Goal: Task Accomplishment & Management: Use online tool/utility

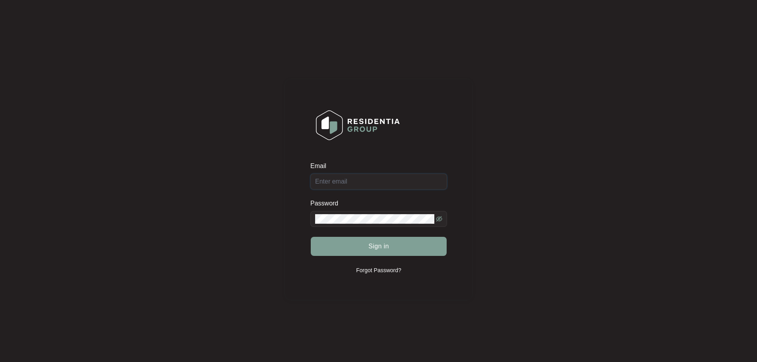
type input "service@qldappliances.com.au"
click at [386, 248] on span "Sign in" at bounding box center [378, 247] width 21 height 10
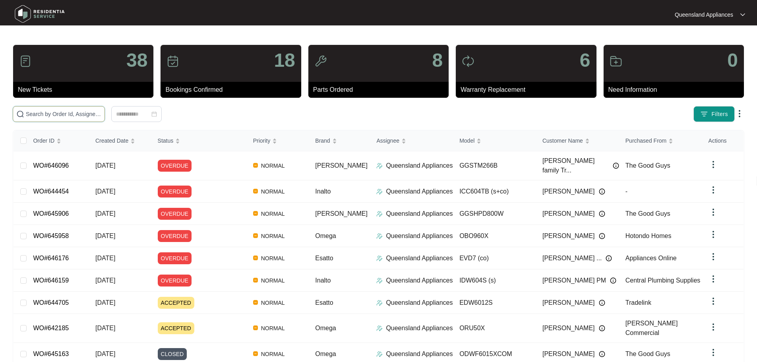
click at [101, 114] on input "text" at bounding box center [63, 114] width 75 height 9
paste input "644171"
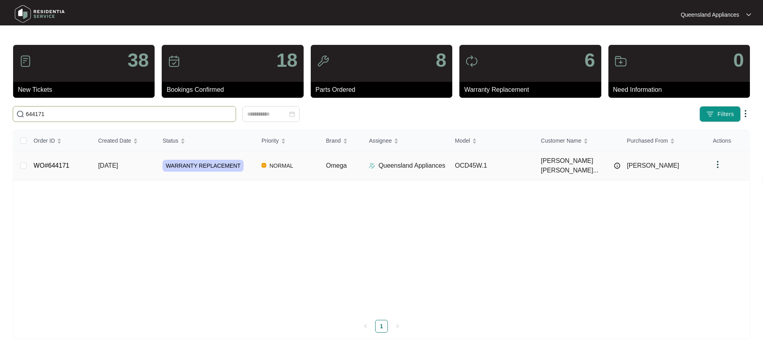
type input "644171"
click at [357, 161] on td "Omega" at bounding box center [340, 165] width 43 height 29
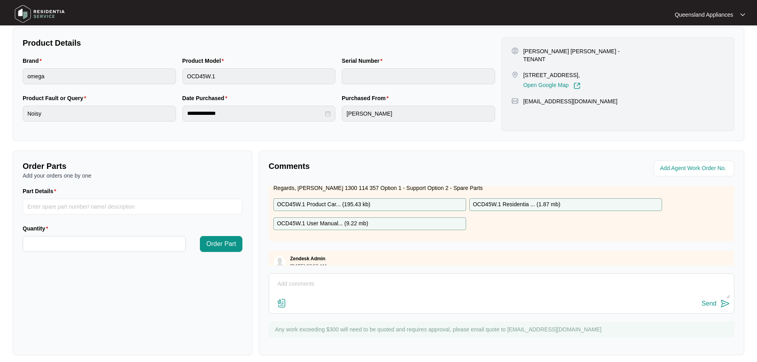
scroll to position [79, 0]
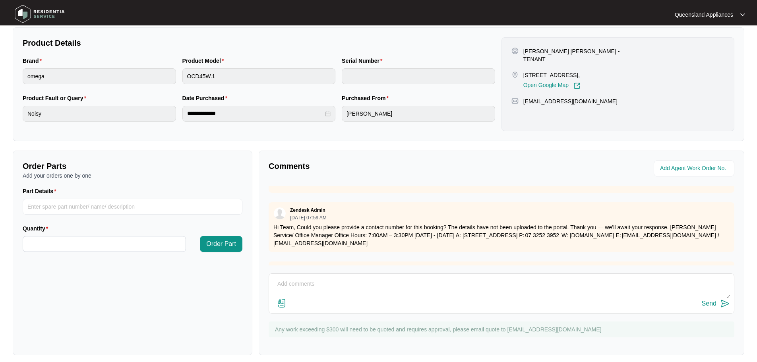
click at [332, 275] on div "Send" at bounding box center [502, 293] width 466 height 40
click at [331, 280] on textarea at bounding box center [501, 288] width 457 height 21
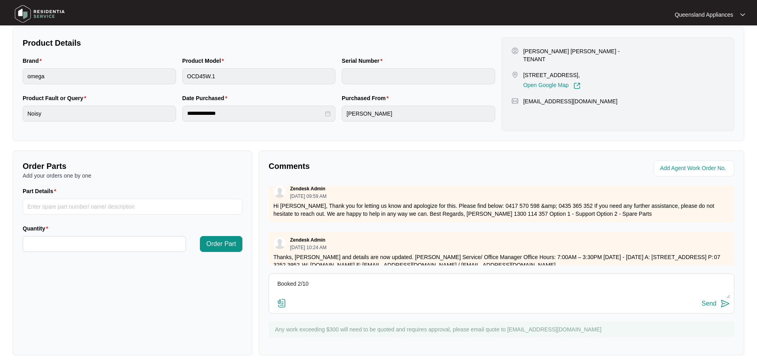
scroll to position [199, 0]
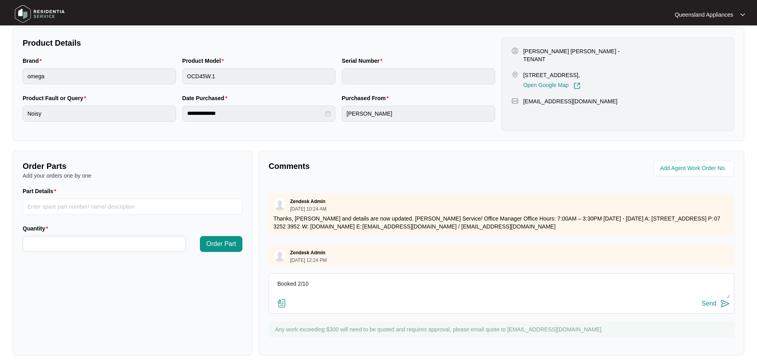
type textarea "Booked 2/10"
click at [719, 311] on div "Booked 2/10 Send" at bounding box center [502, 293] width 466 height 40
click at [718, 304] on button "Send" at bounding box center [716, 303] width 28 height 11
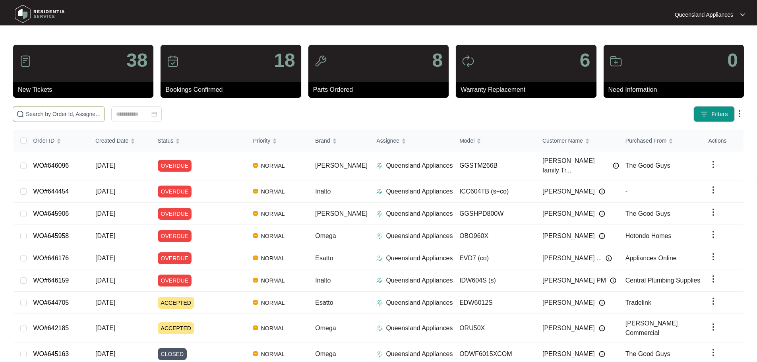
click at [99, 115] on input "text" at bounding box center [63, 114] width 75 height 9
paste input "641822"
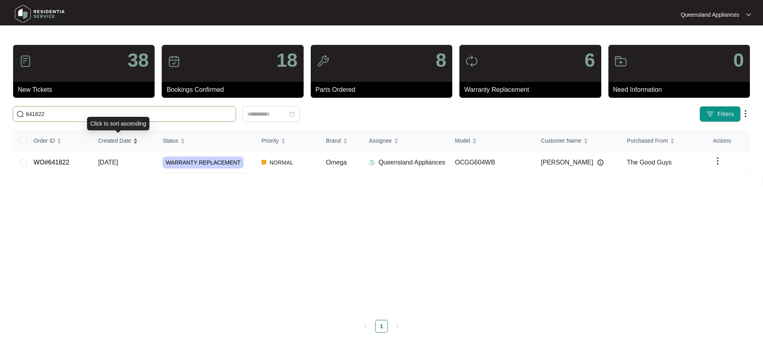
type input "641822"
click at [457, 169] on td "OCGG604WB" at bounding box center [492, 162] width 86 height 22
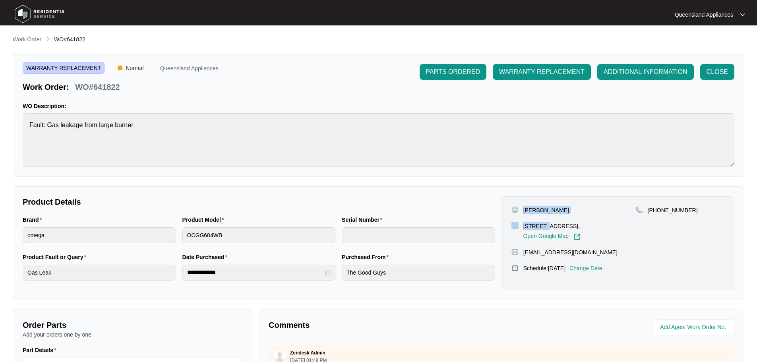
drag, startPoint x: 524, startPoint y: 209, endPoint x: 543, endPoint y: 215, distance: 20.1
click at [543, 215] on div "Nick Bazin 11 lychee place Belmont Qld 4153, Open Google Map" at bounding box center [573, 223] width 124 height 34
click at [545, 212] on p "Nick Bazin" at bounding box center [546, 210] width 46 height 8
drag, startPoint x: 549, startPoint y: 212, endPoint x: 524, endPoint y: 207, distance: 25.4
click at [524, 207] on p "Nick Bazin" at bounding box center [546, 210] width 46 height 8
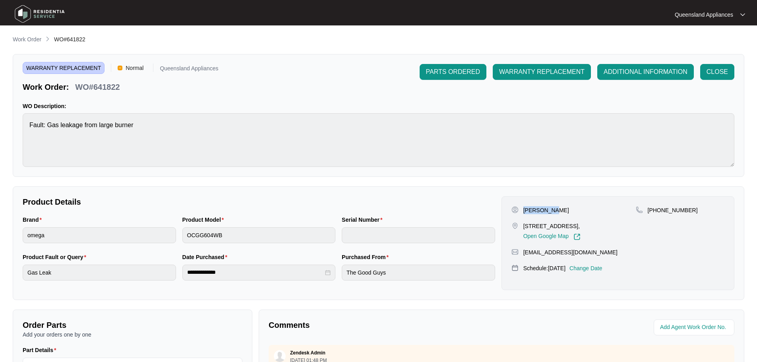
copy p "Nick Bazin"
click at [695, 211] on div "+61421834019" at bounding box center [680, 210] width 89 height 8
drag, startPoint x: 597, startPoint y: 254, endPoint x: 523, endPoint y: 255, distance: 74.3
click at [523, 255] on div "nickbazin841@hotmail.com" at bounding box center [617, 252] width 213 height 8
copy p "nickbazin841@hotmail.com"
